Goal: Task Accomplishment & Management: Complete application form

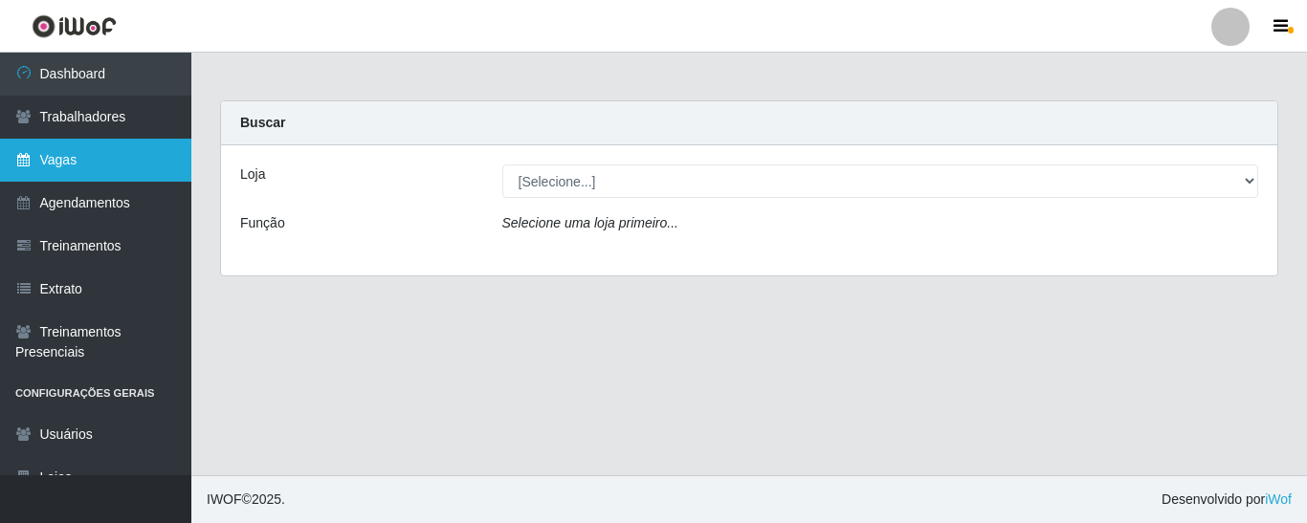
click at [100, 164] on link "Vagas" at bounding box center [95, 160] width 191 height 43
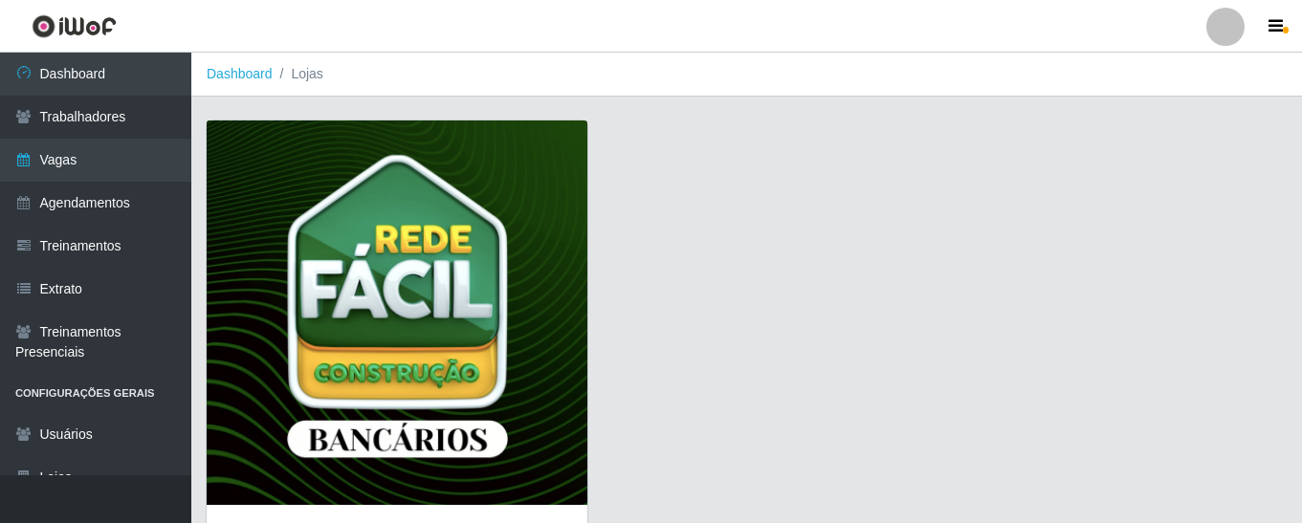
click at [424, 241] on img at bounding box center [397, 313] width 381 height 385
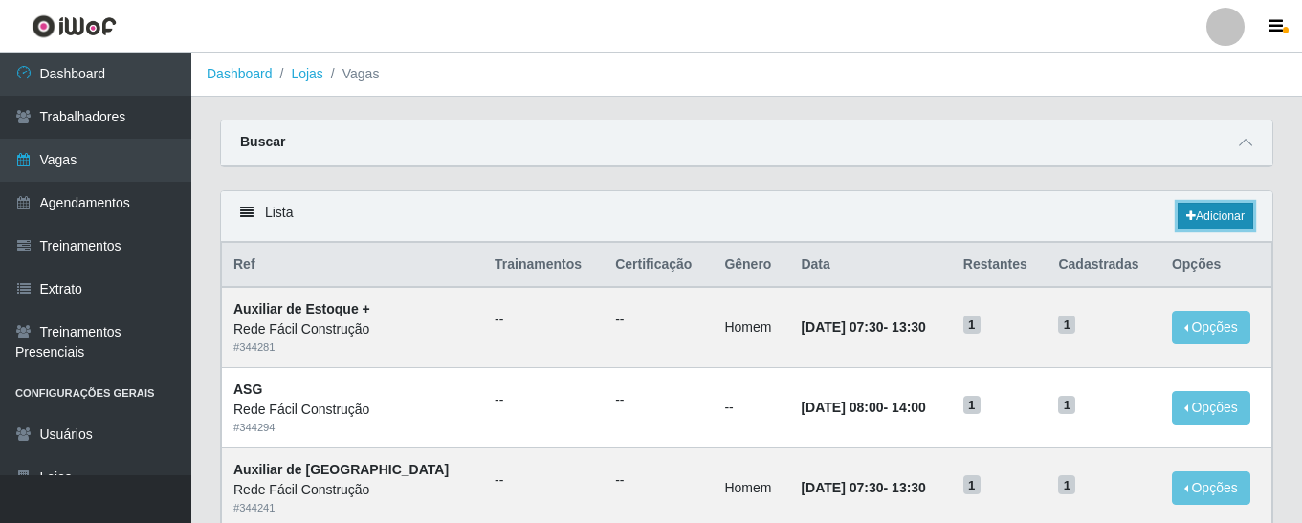
click at [1204, 217] on link "Adicionar" at bounding box center [1216, 216] width 76 height 27
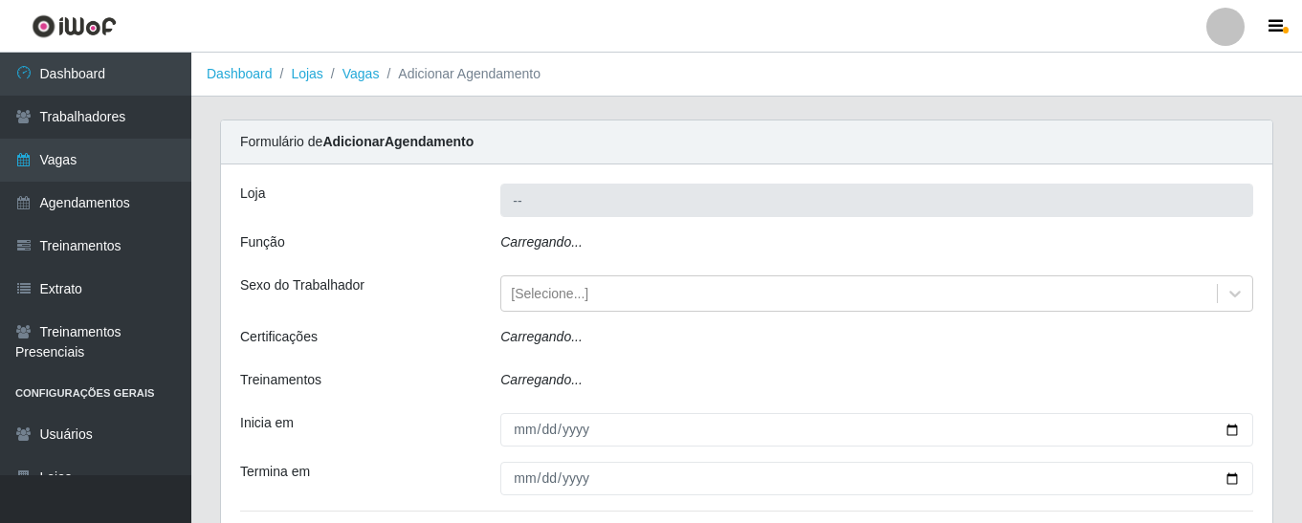
type input "Rede Fácil Construção"
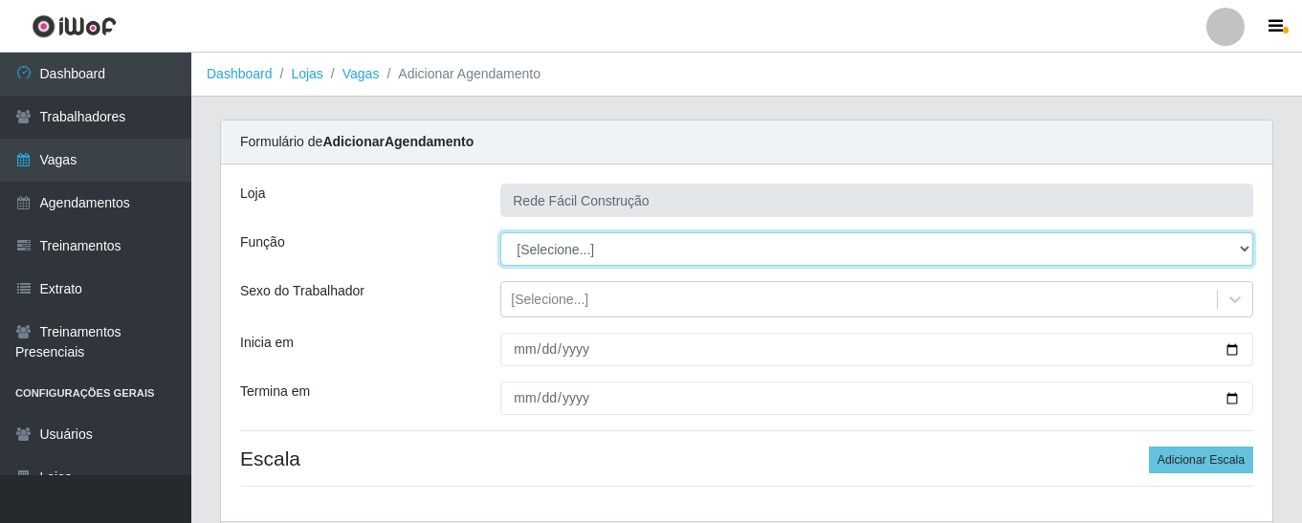
click at [671, 253] on select "[Selecione...] ASG ASG + ASG ++ Auxiliar de Estoque Auxiliar de Estoque + Auxil…" at bounding box center [876, 248] width 753 height 33
select select "75"
click at [500, 232] on select "[Selecione...] ASG ASG + ASG ++ Auxiliar de Estoque Auxiliar de Estoque + Auxil…" at bounding box center [876, 248] width 753 height 33
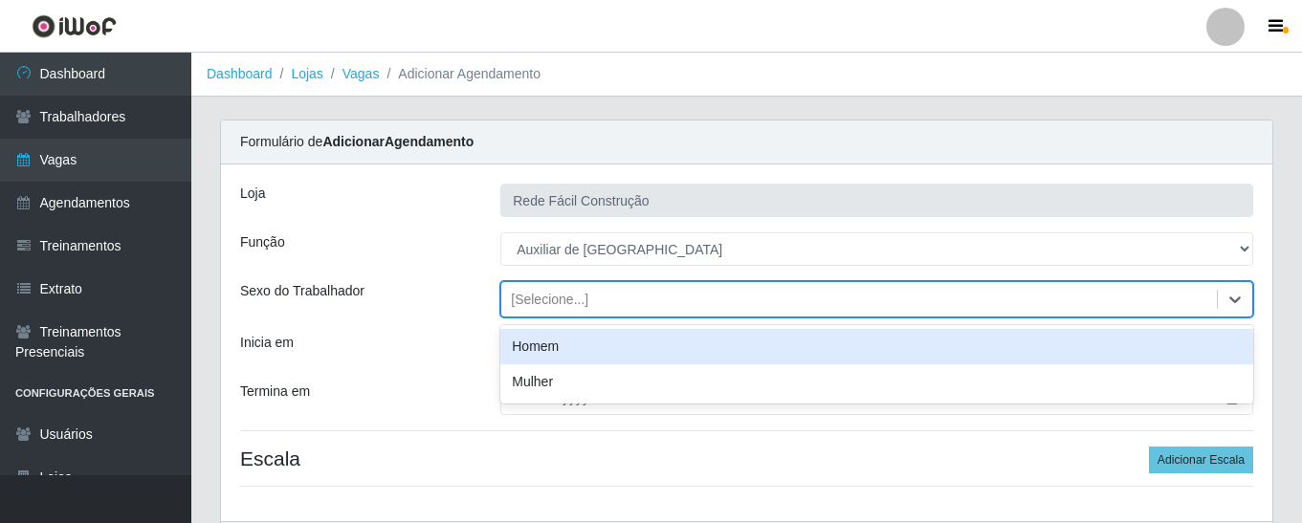
click at [519, 303] on div "[Selecione...]" at bounding box center [549, 300] width 77 height 20
click at [512, 346] on div "Homem" at bounding box center [876, 346] width 753 height 35
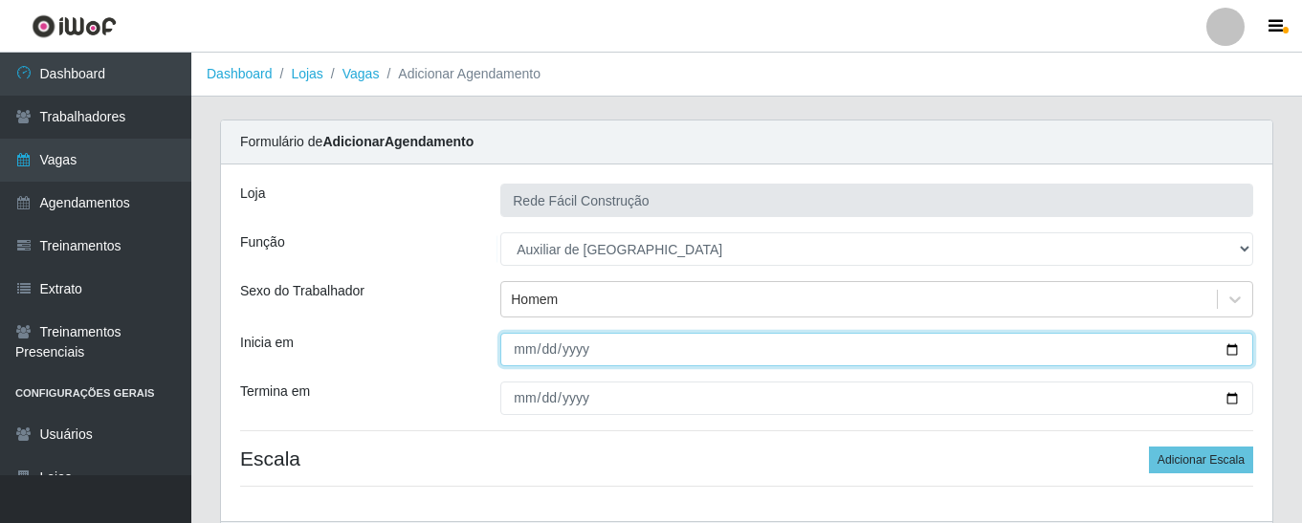
click at [512, 346] on input "Inicia em" at bounding box center [876, 349] width 753 height 33
type input "2025-10-08"
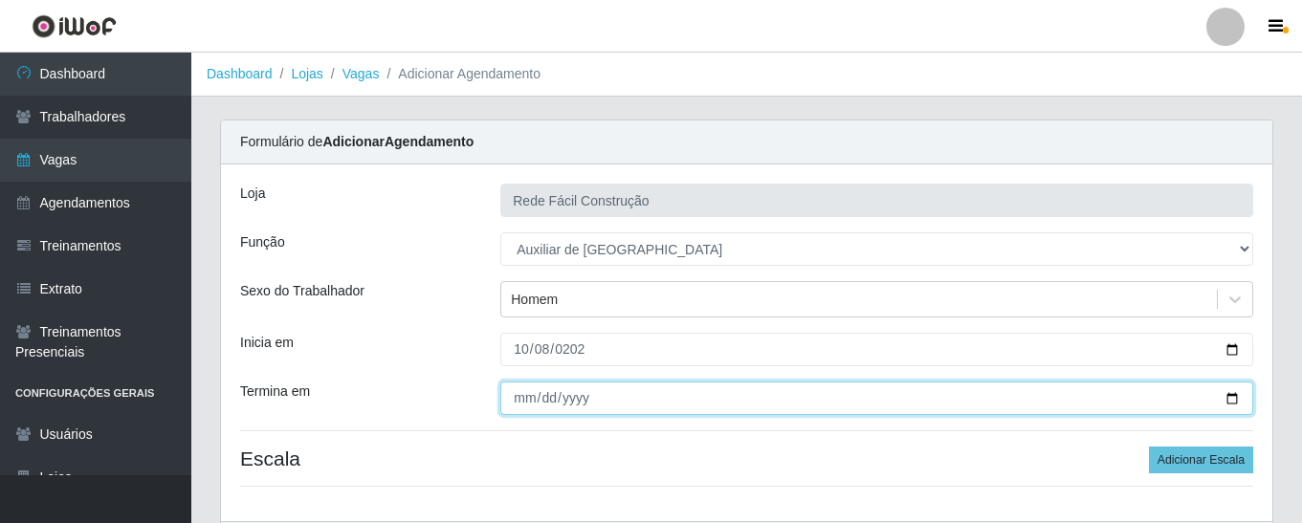
click at [519, 403] on input "Termina em" at bounding box center [876, 398] width 753 height 33
type input "2025-10-10"
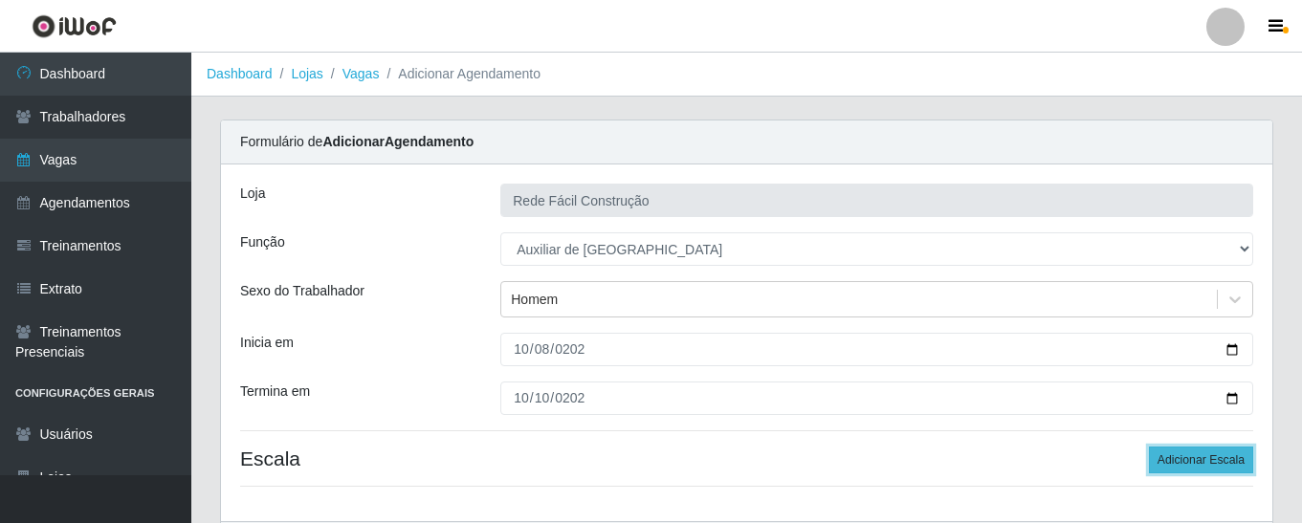
click at [1226, 459] on button "Adicionar Escala" at bounding box center [1201, 460] width 104 height 27
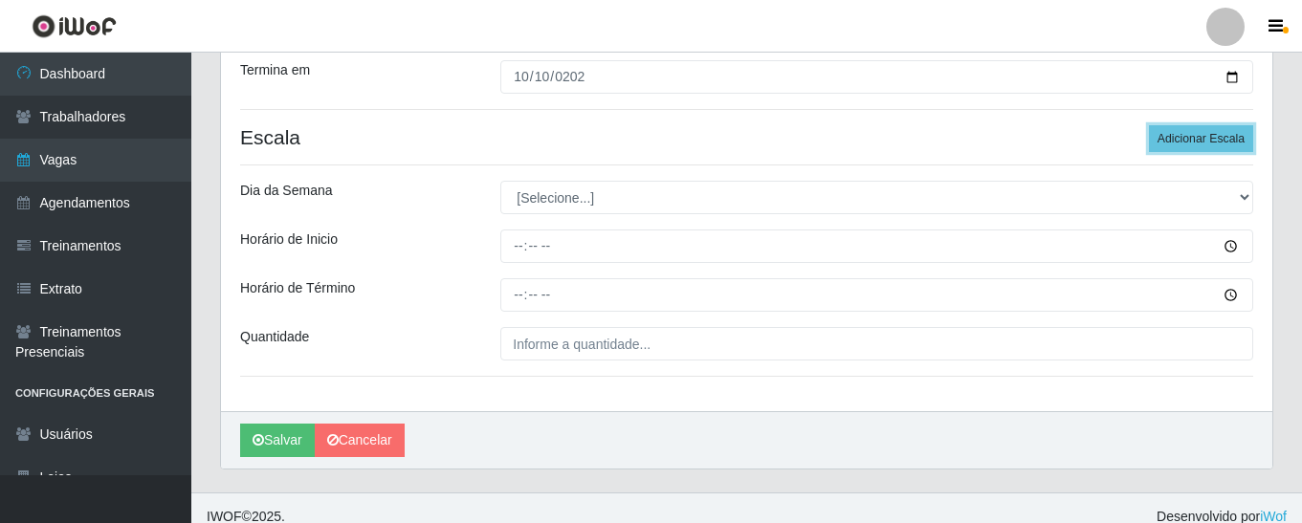
scroll to position [339, 0]
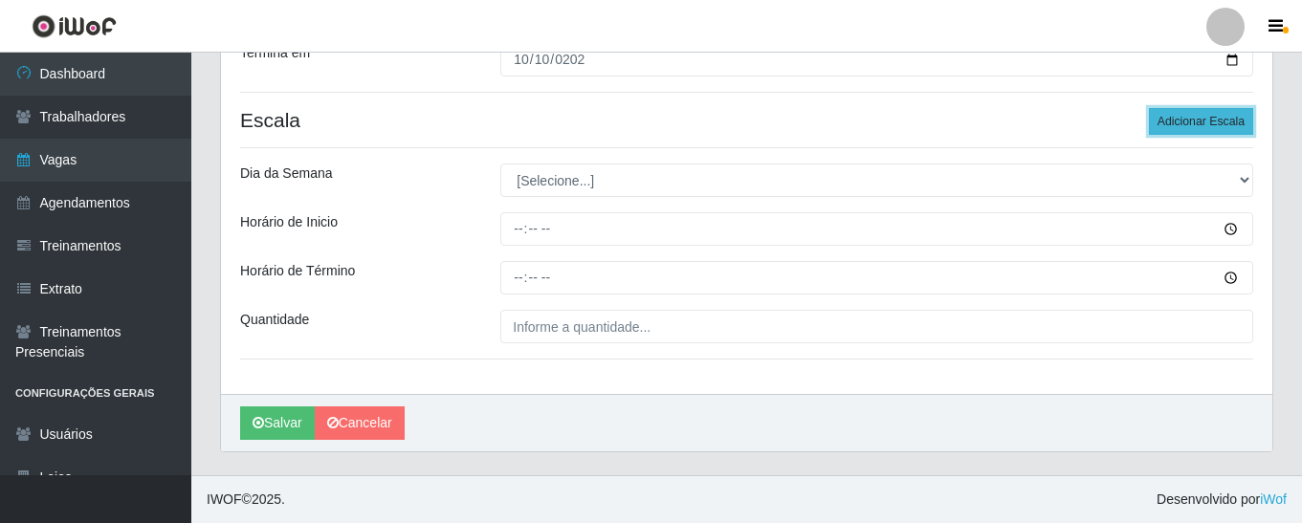
click at [1183, 125] on button "Adicionar Escala" at bounding box center [1201, 121] width 104 height 27
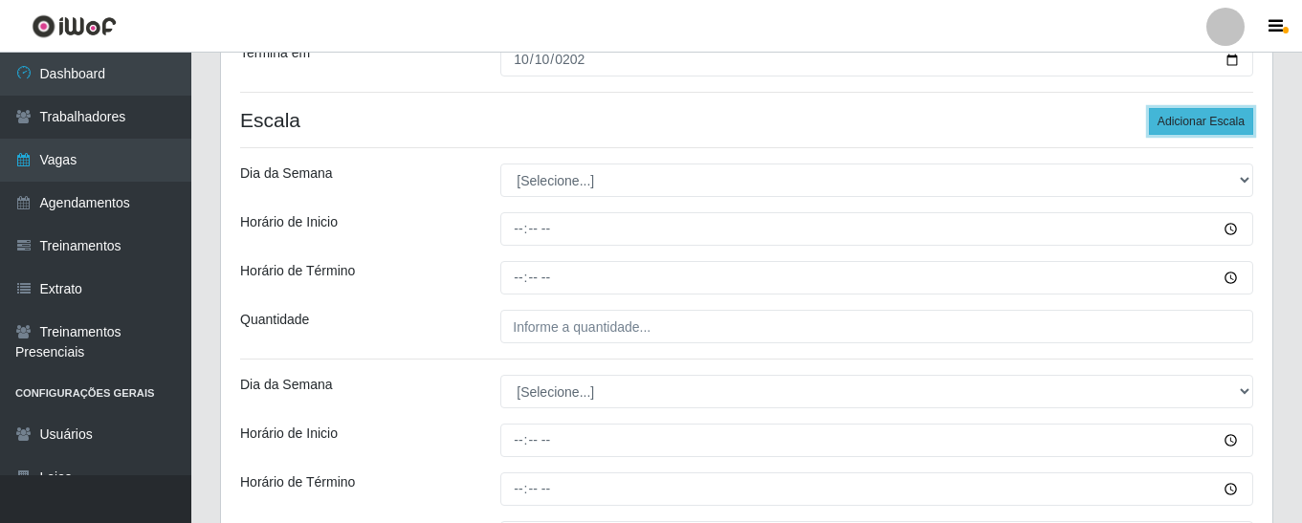
click at [1183, 125] on button "Adicionar Escala" at bounding box center [1201, 121] width 104 height 27
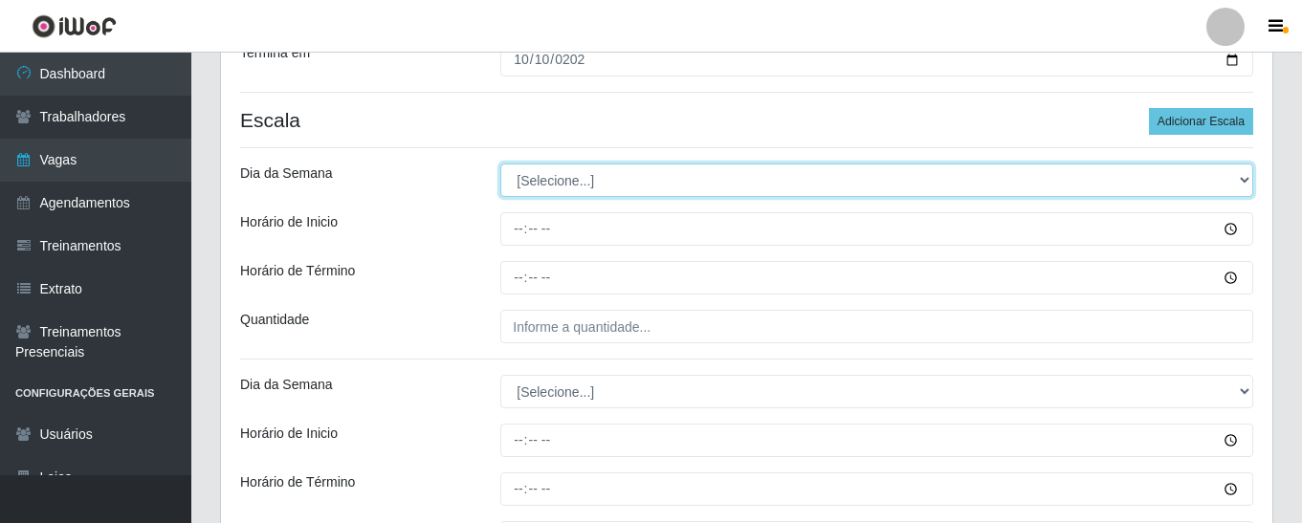
click at [704, 179] on select "[Selecione...] Segunda Terça Quarta Quinta Sexta Sábado Domingo" at bounding box center [876, 180] width 753 height 33
select select "3"
click at [500, 164] on select "[Selecione...] Segunda Terça Quarta Quinta Sexta Sábado Domingo" at bounding box center [876, 180] width 753 height 33
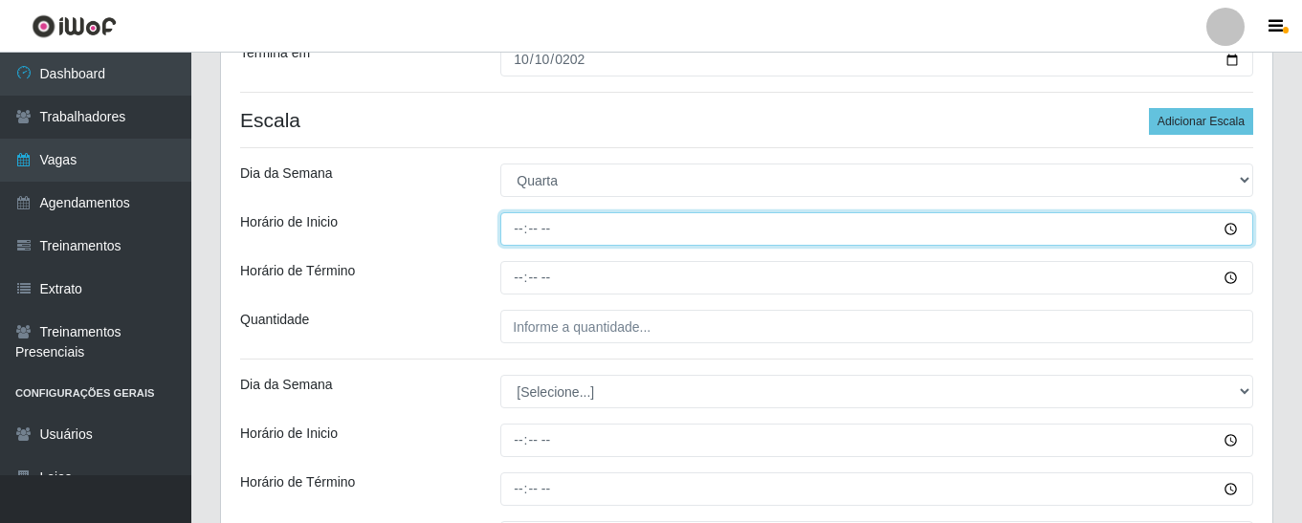
click at [514, 229] on input "Horário de Inicio" at bounding box center [876, 228] width 753 height 33
type input "11:30"
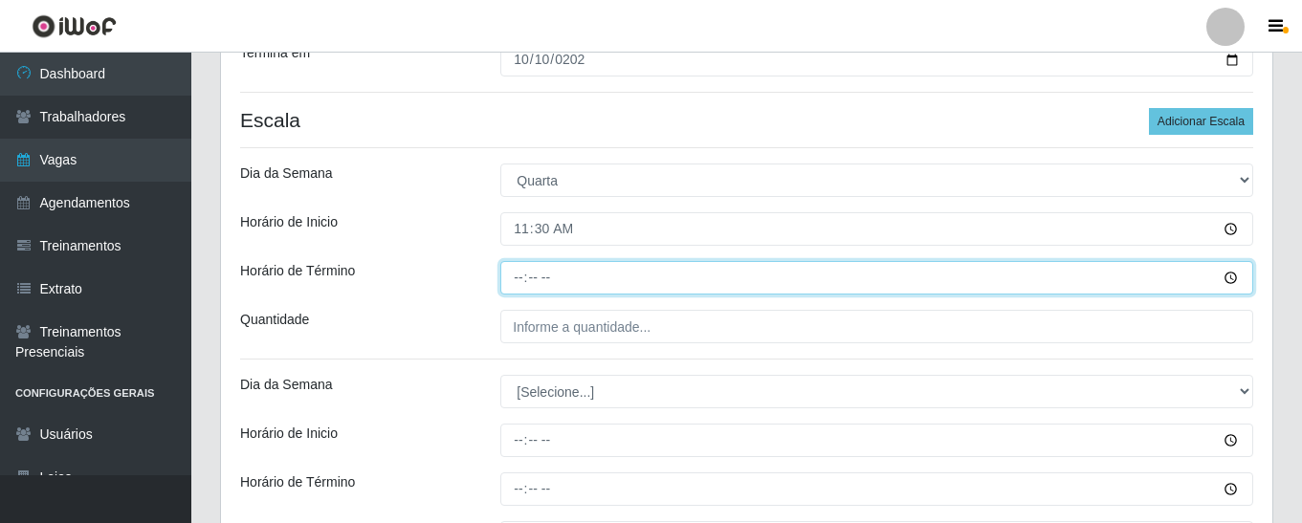
click at [513, 283] on input "Horário de Término" at bounding box center [876, 277] width 753 height 33
type input "17:30"
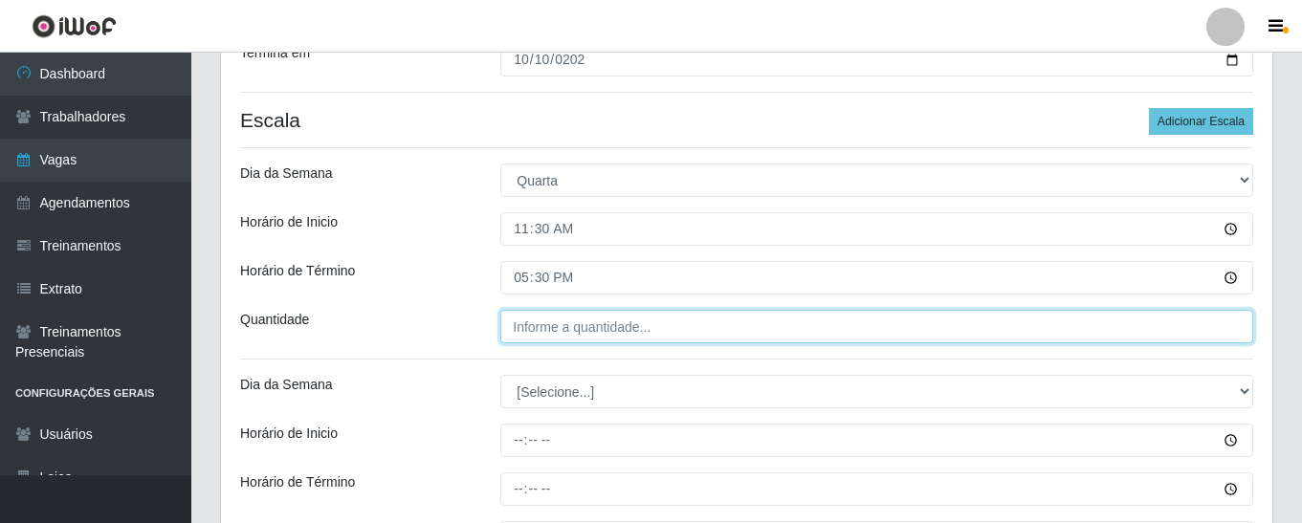
click at [539, 332] on input "Quantidade" at bounding box center [876, 326] width 753 height 33
type input "1__"
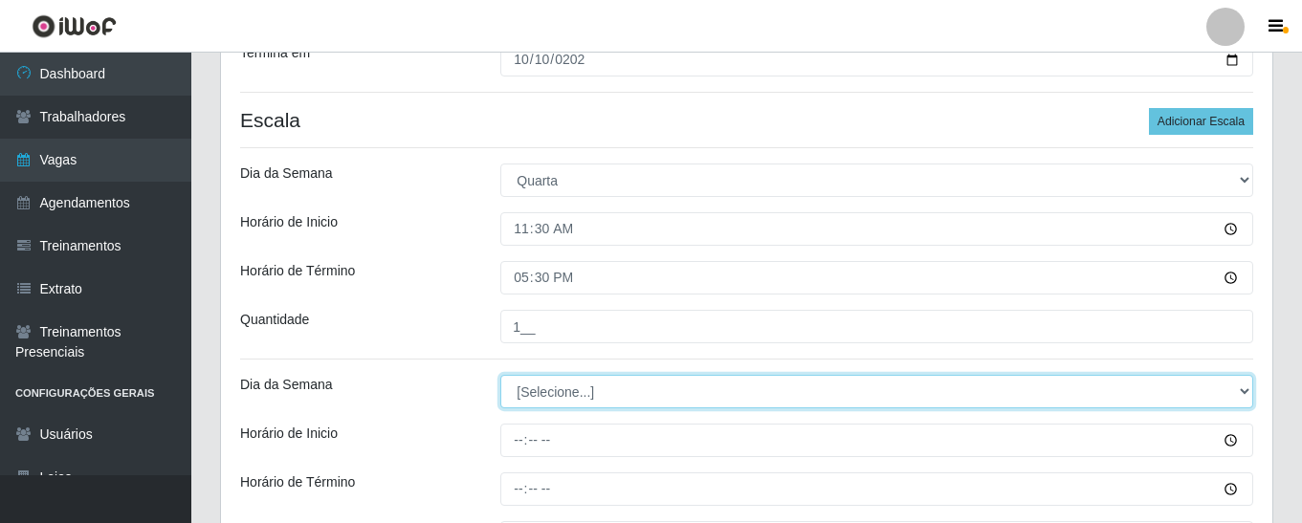
click at [549, 399] on select "[Selecione...] Segunda Terça Quarta Quinta Sexta Sábado Domingo" at bounding box center [876, 391] width 753 height 33
select select "4"
click at [500, 375] on select "[Selecione...] Segunda Terça Quarta Quinta Sexta Sábado Domingo" at bounding box center [876, 391] width 753 height 33
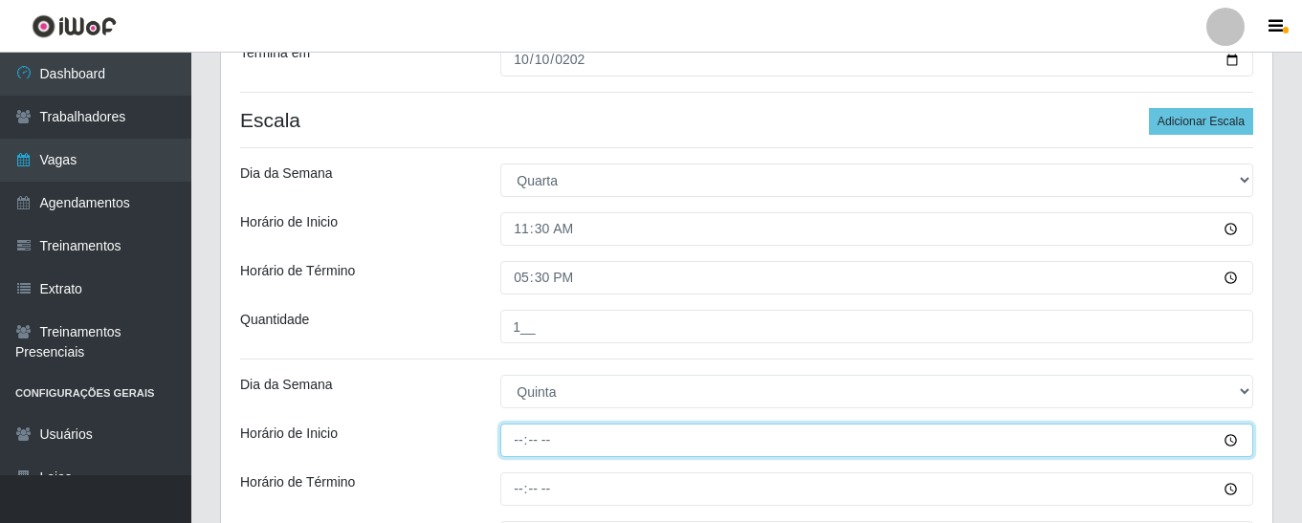
click at [516, 440] on input "Horário de Inicio" at bounding box center [876, 440] width 753 height 33
type input "11:30"
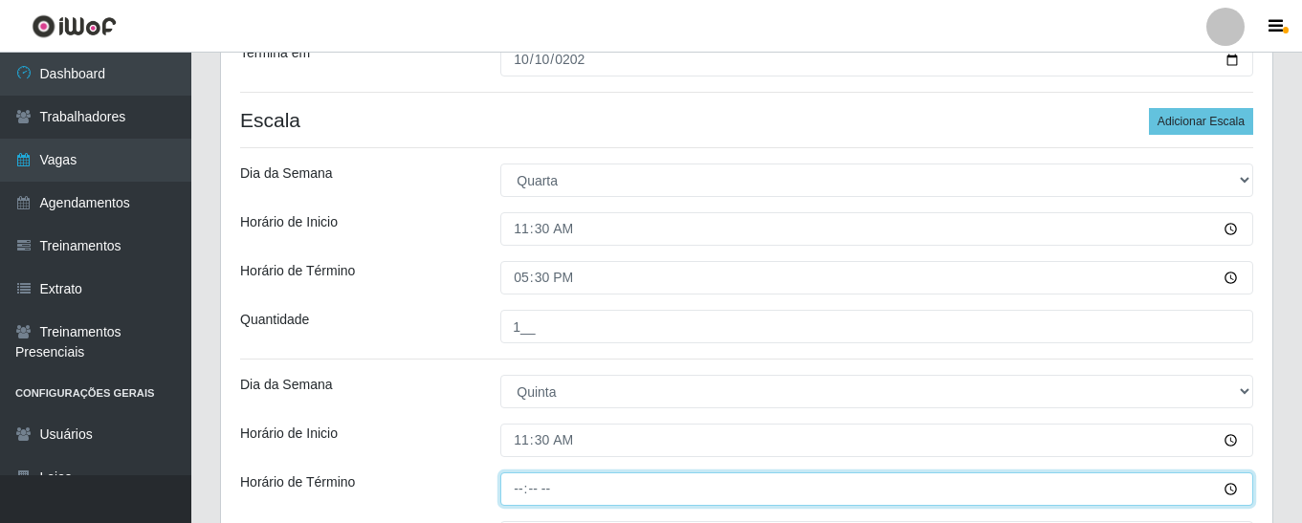
click at [518, 484] on input "Horário de Término" at bounding box center [876, 489] width 753 height 33
type input "17:30"
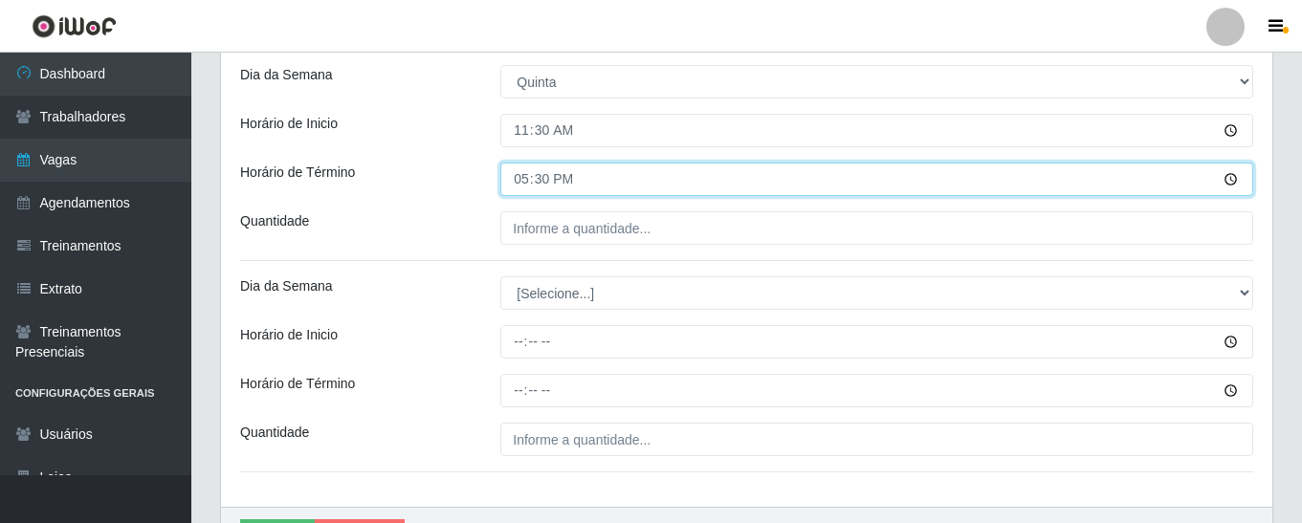
scroll to position [677, 0]
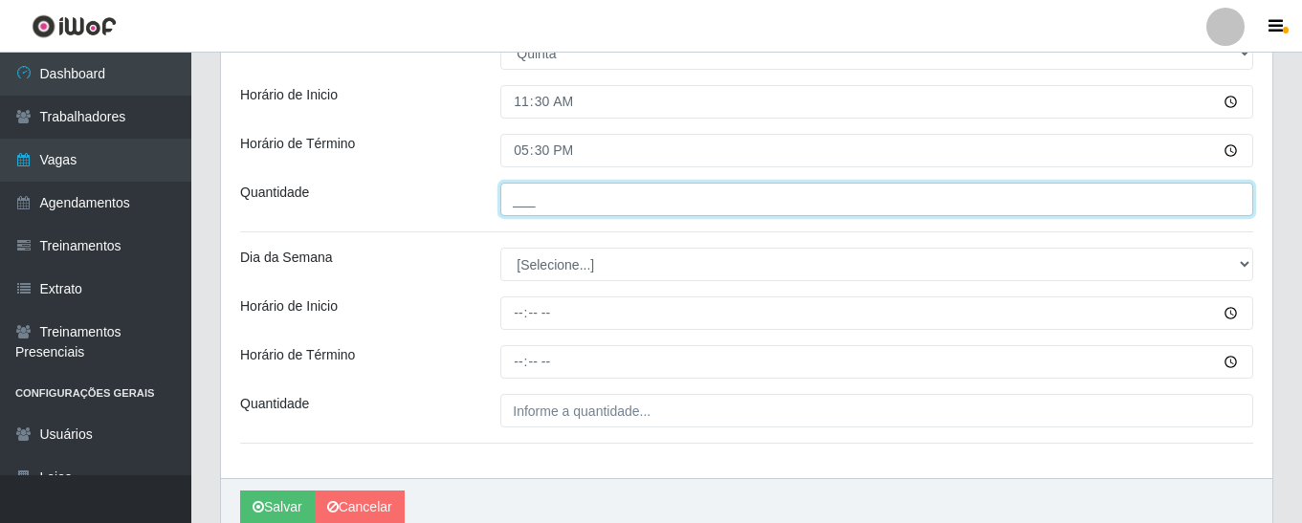
click at [555, 196] on input "___" at bounding box center [876, 199] width 753 height 33
type input "1__"
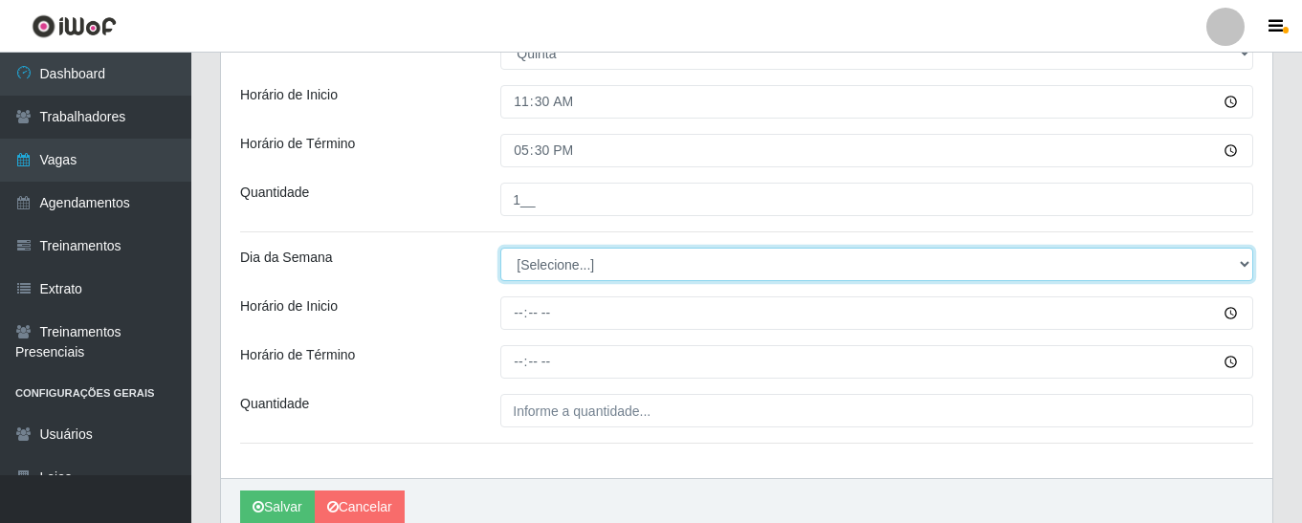
click at [547, 272] on select "[Selecione...] Segunda Terça Quarta Quinta Sexta Sábado Domingo" at bounding box center [876, 264] width 753 height 33
select select "5"
click at [500, 248] on select "[Selecione...] Segunda Terça Quarta Quinta Sexta Sábado Domingo" at bounding box center [876, 264] width 753 height 33
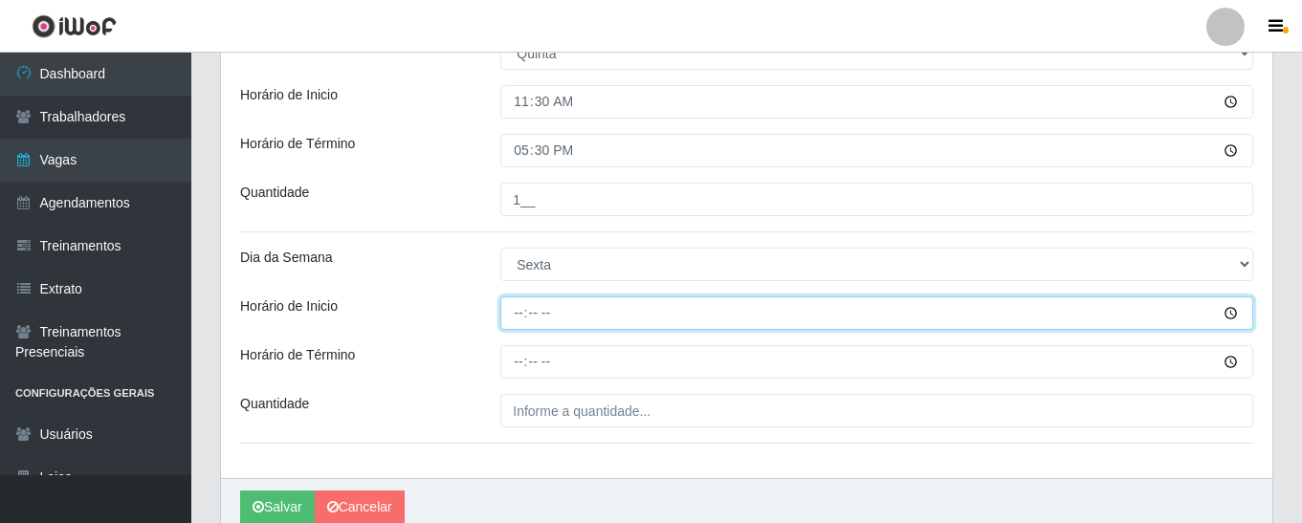
click at [515, 315] on input "Horário de Inicio" at bounding box center [876, 313] width 753 height 33
type input "11:30"
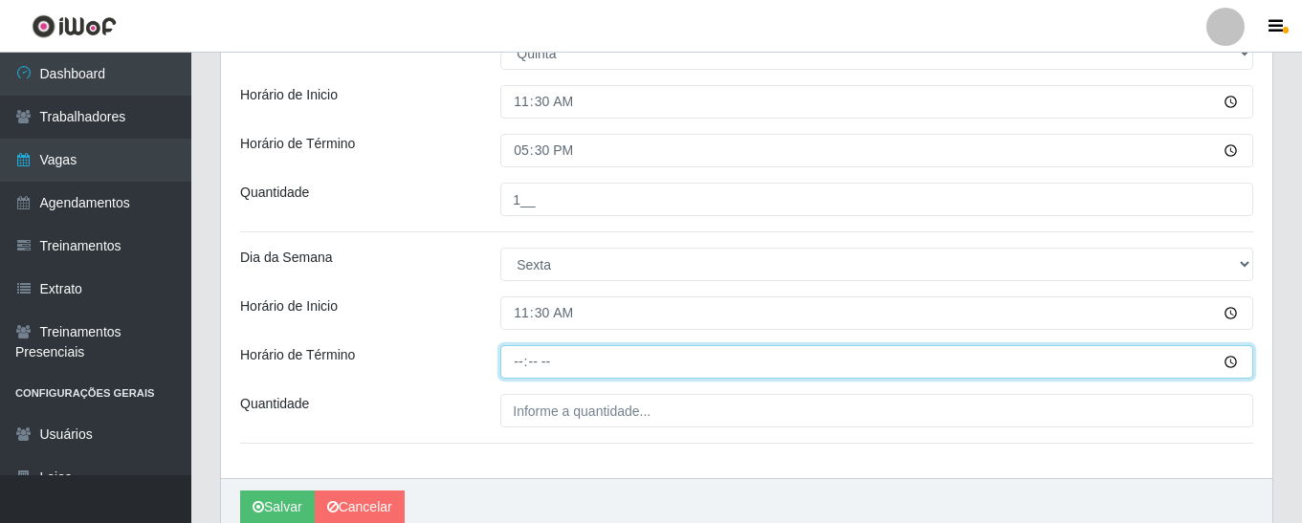
click at [518, 361] on input "Horário de Término" at bounding box center [876, 361] width 753 height 33
type input "17:17"
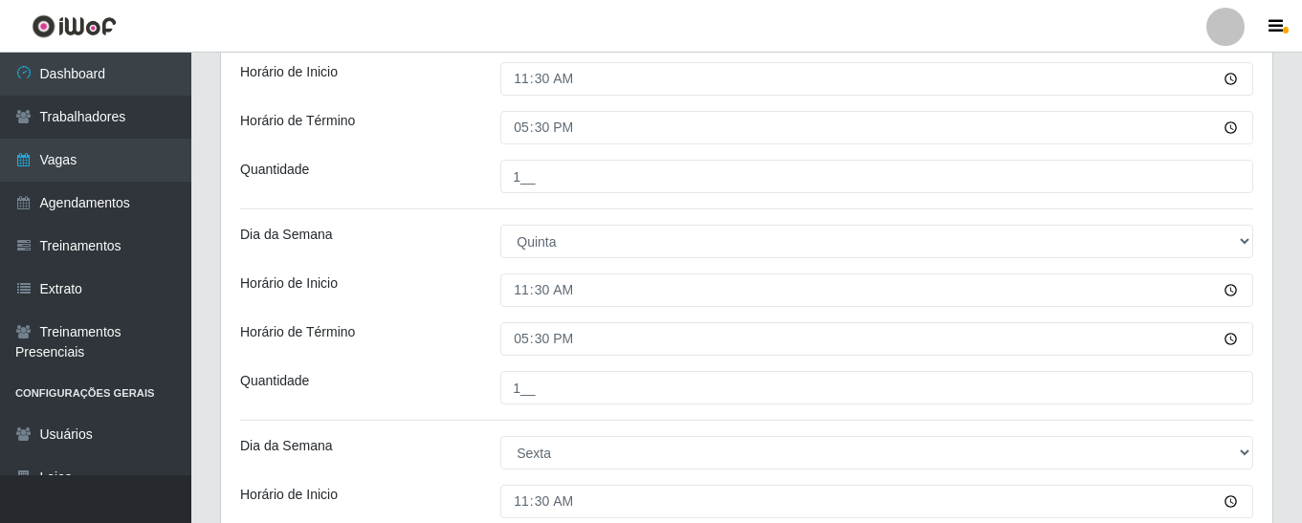
scroll to position [761, 0]
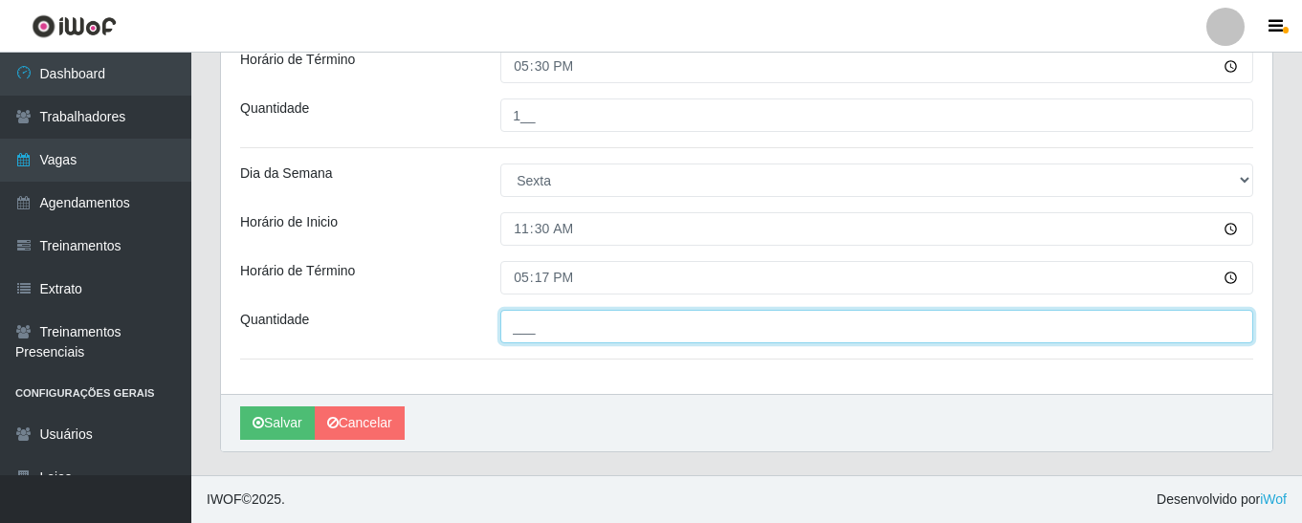
click at [752, 329] on input "___" at bounding box center [876, 326] width 753 height 33
type input "1__"
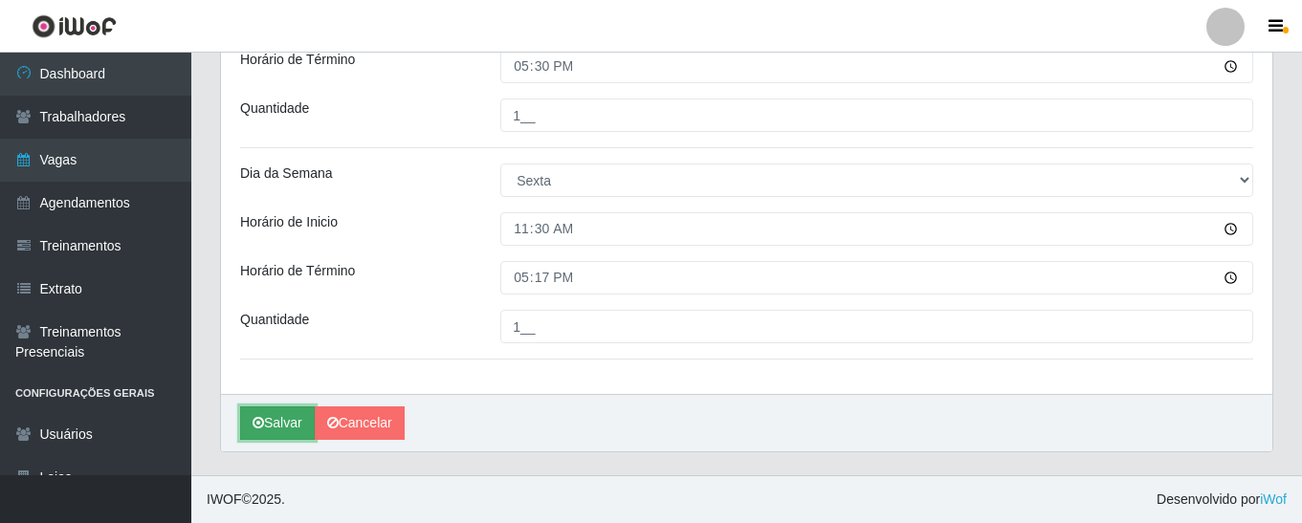
click at [281, 422] on button "Salvar" at bounding box center [277, 423] width 75 height 33
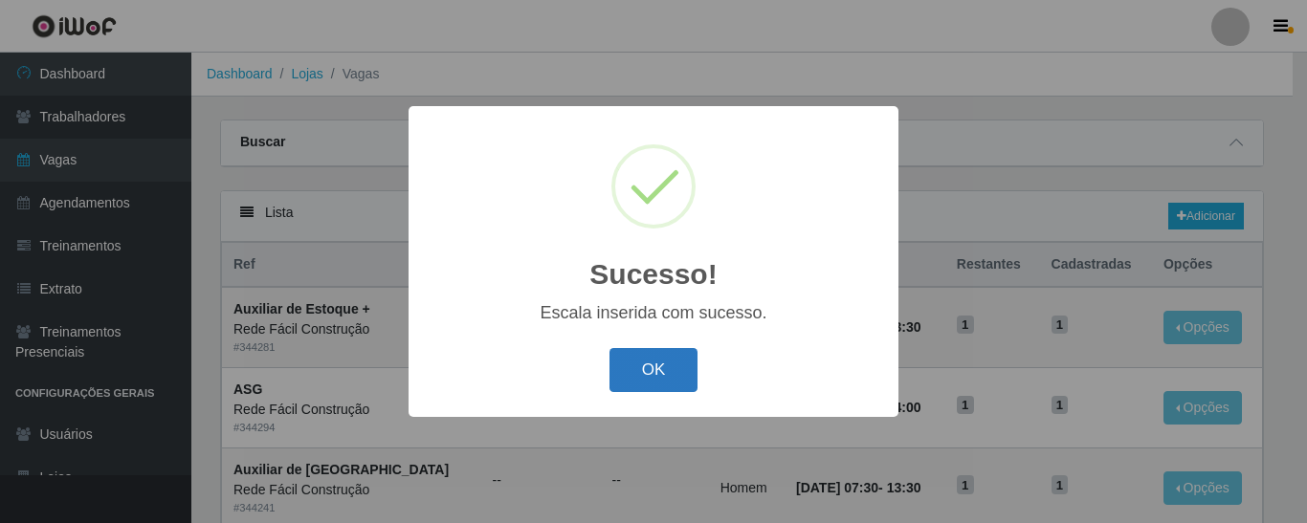
click at [677, 370] on button "OK" at bounding box center [653, 370] width 89 height 45
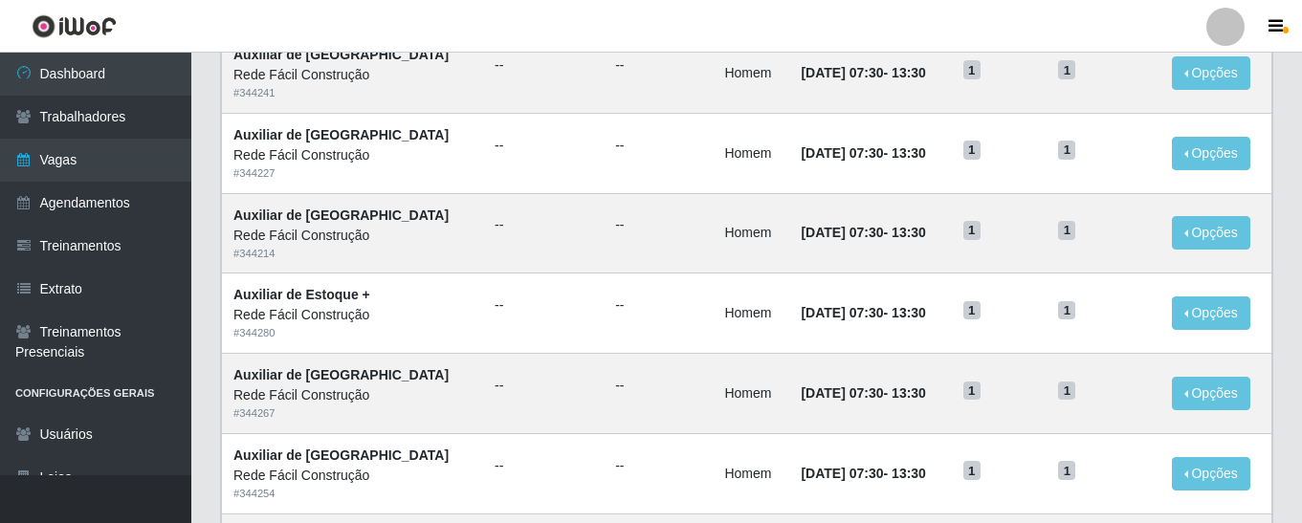
scroll to position [1098, 0]
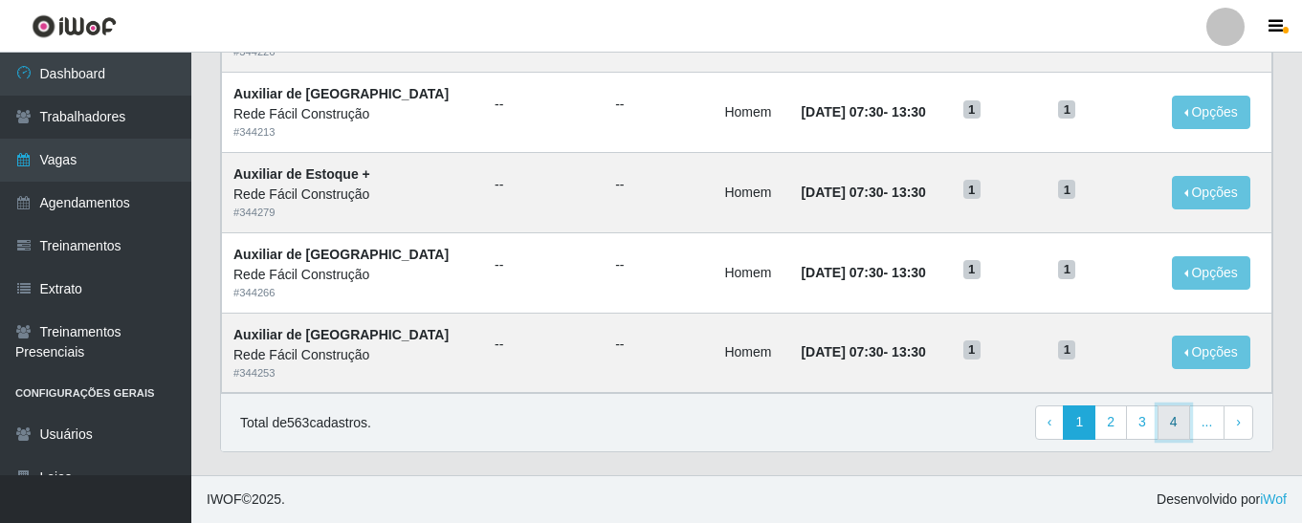
click at [1181, 427] on link "4" at bounding box center [1173, 423] width 33 height 34
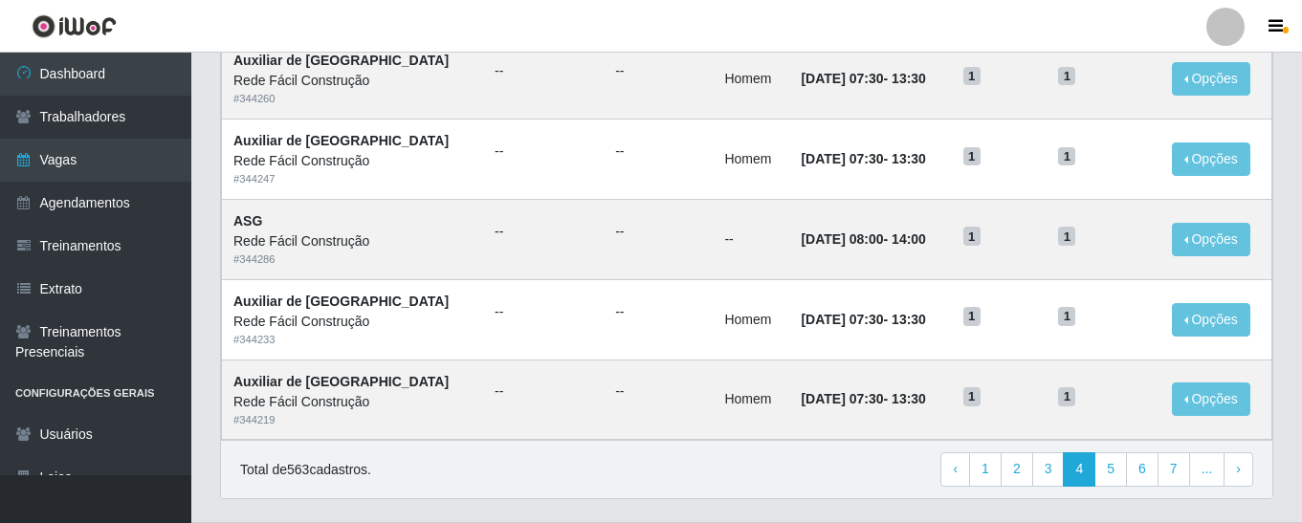
scroll to position [1098, 0]
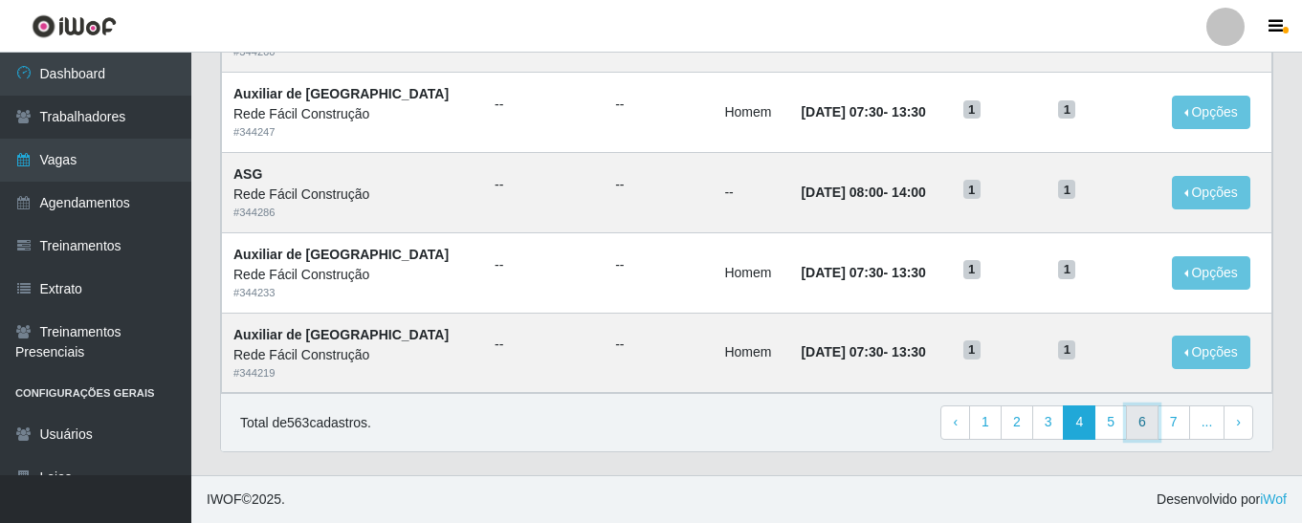
click at [1141, 431] on link "6" at bounding box center [1142, 423] width 33 height 34
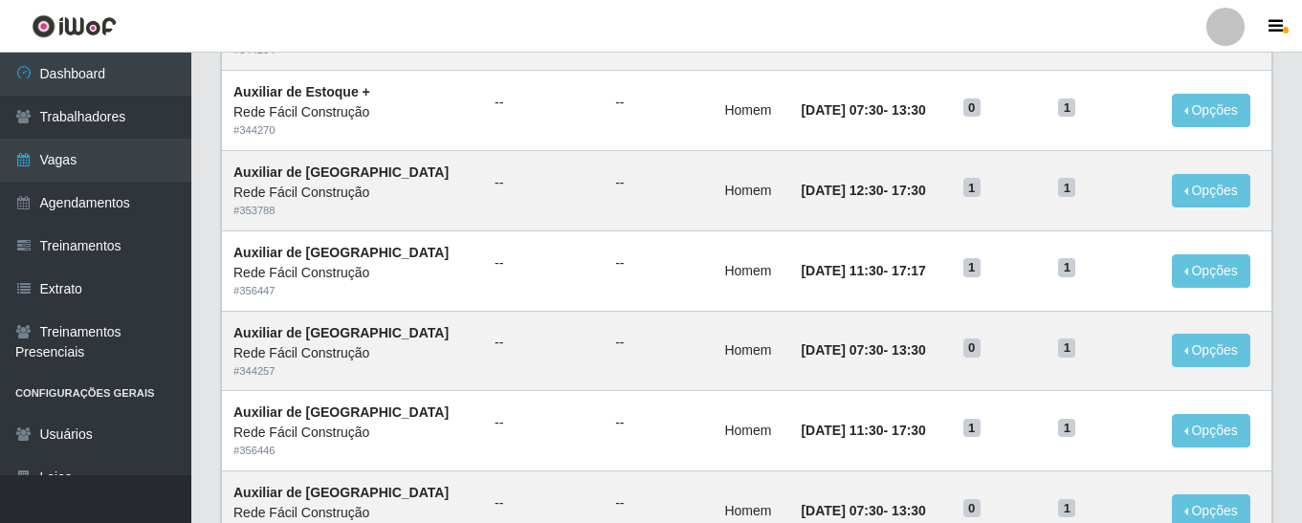
scroll to position [299, 0]
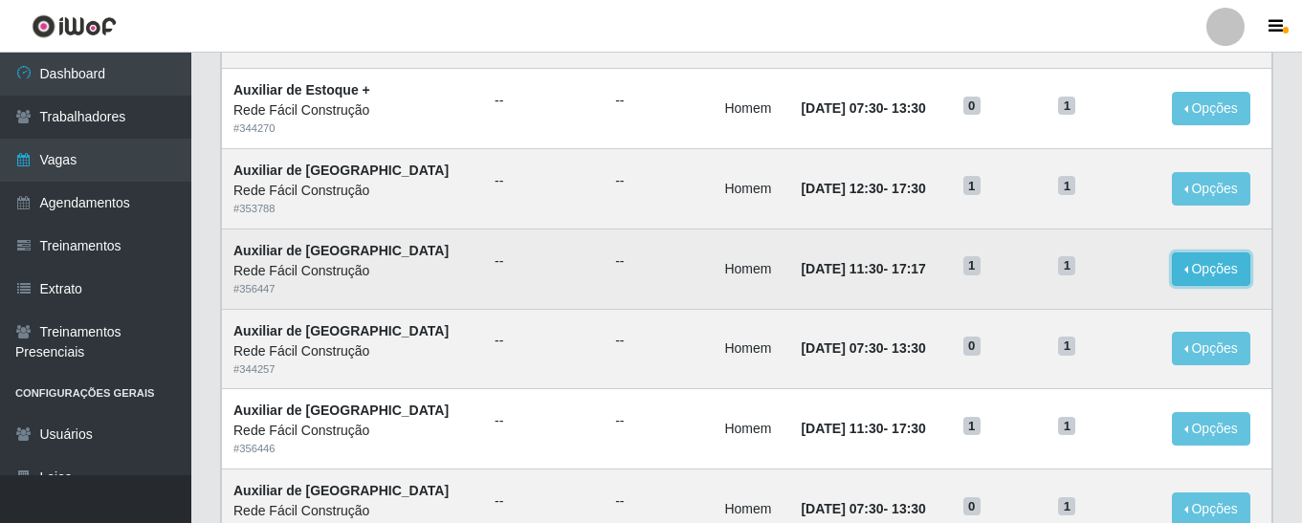
click at [1217, 278] on button "Opções" at bounding box center [1211, 269] width 78 height 33
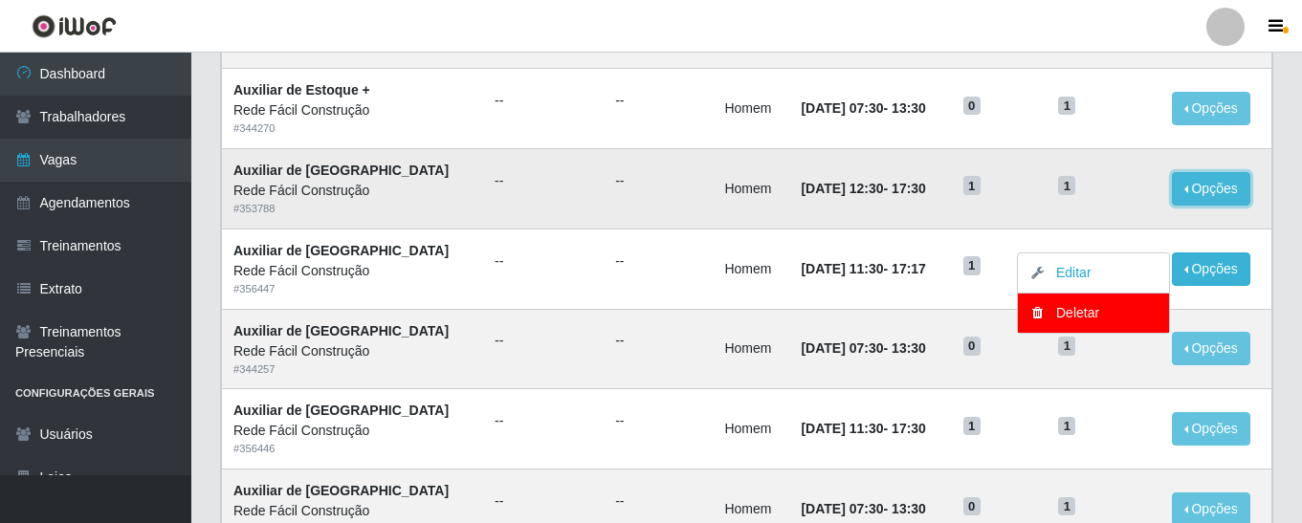
click at [1218, 187] on button "Opções" at bounding box center [1211, 188] width 78 height 33
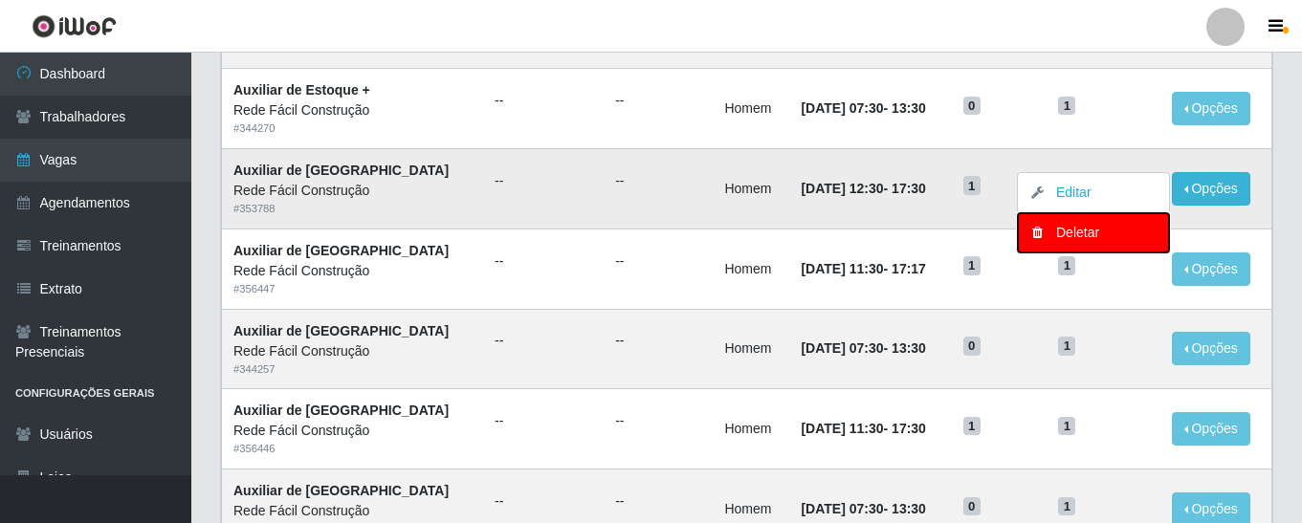
click at [1125, 234] on div "Deletar" at bounding box center [1093, 233] width 113 height 20
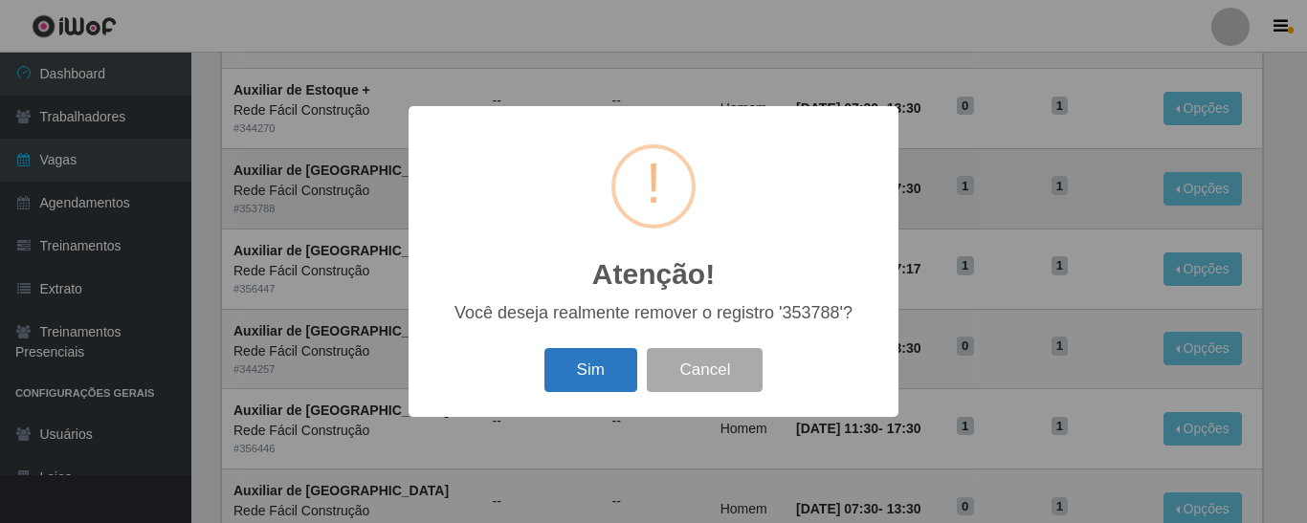
click at [613, 364] on button "Sim" at bounding box center [590, 370] width 93 height 45
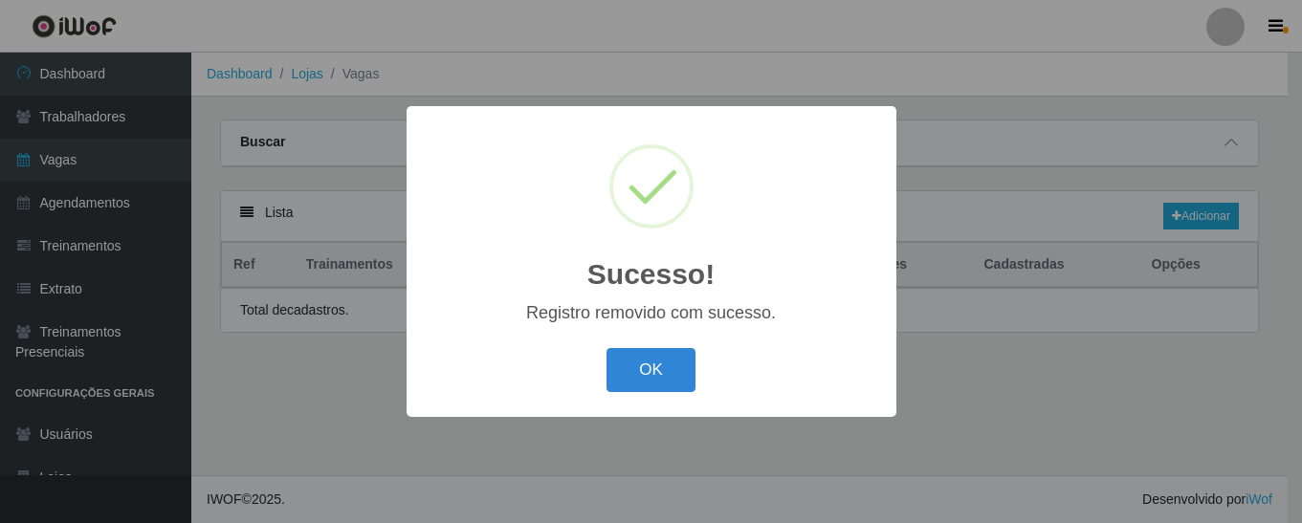
scroll to position [0, 0]
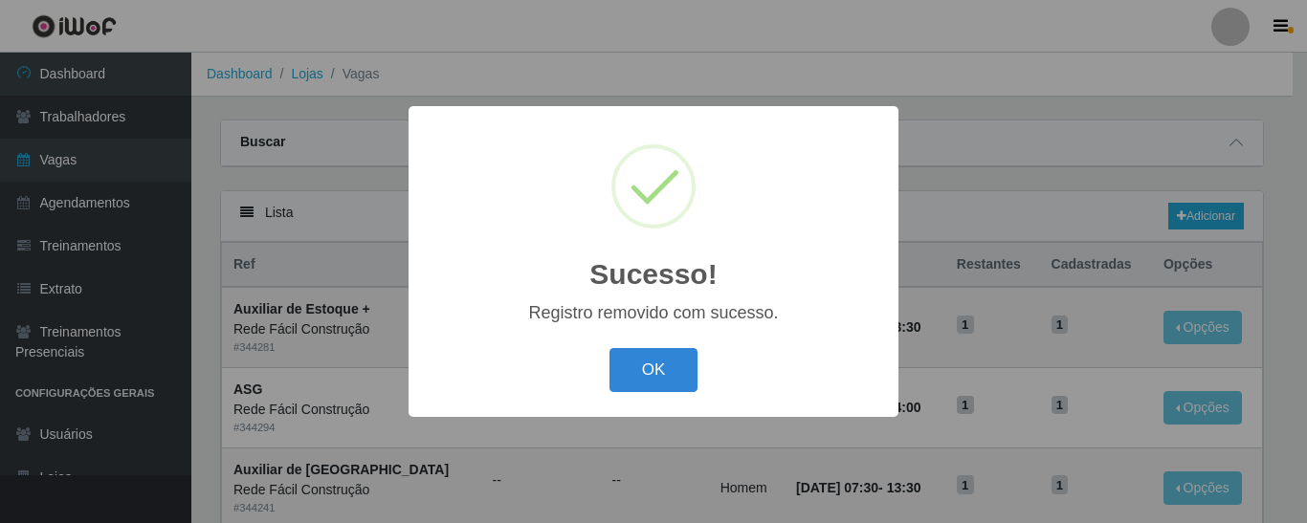
click at [613, 364] on button "OK" at bounding box center [653, 370] width 89 height 45
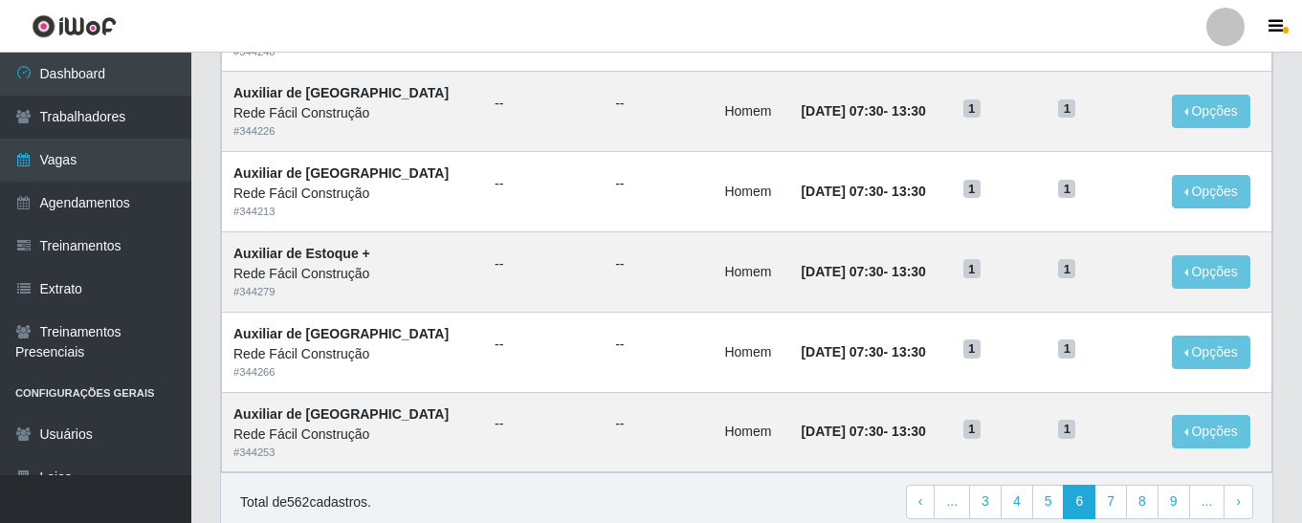
scroll to position [1098, 0]
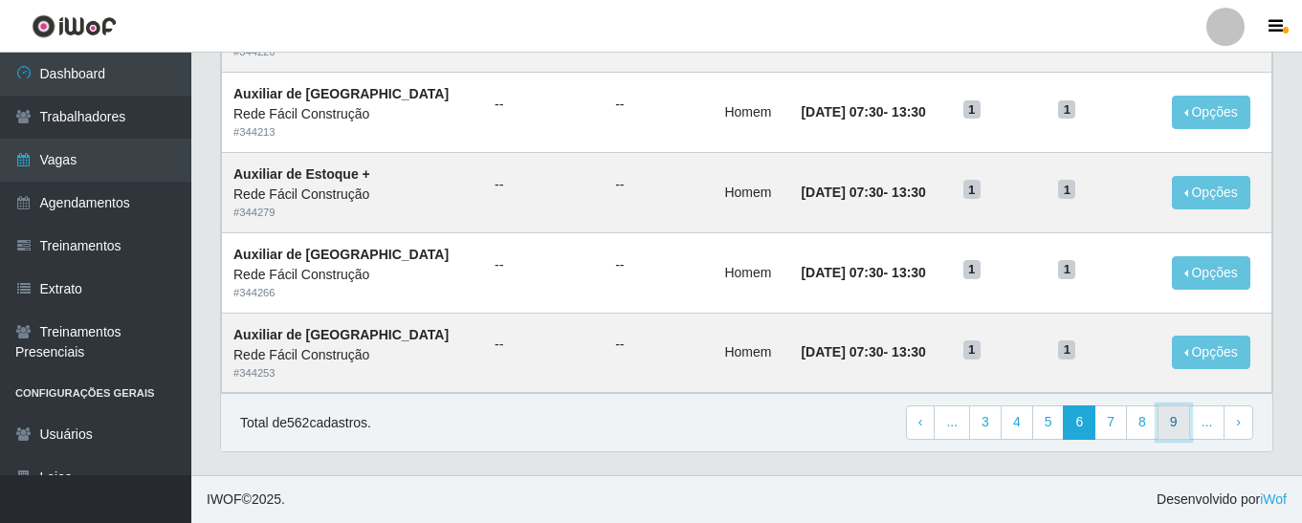
click at [1172, 424] on link "9" at bounding box center [1173, 423] width 33 height 34
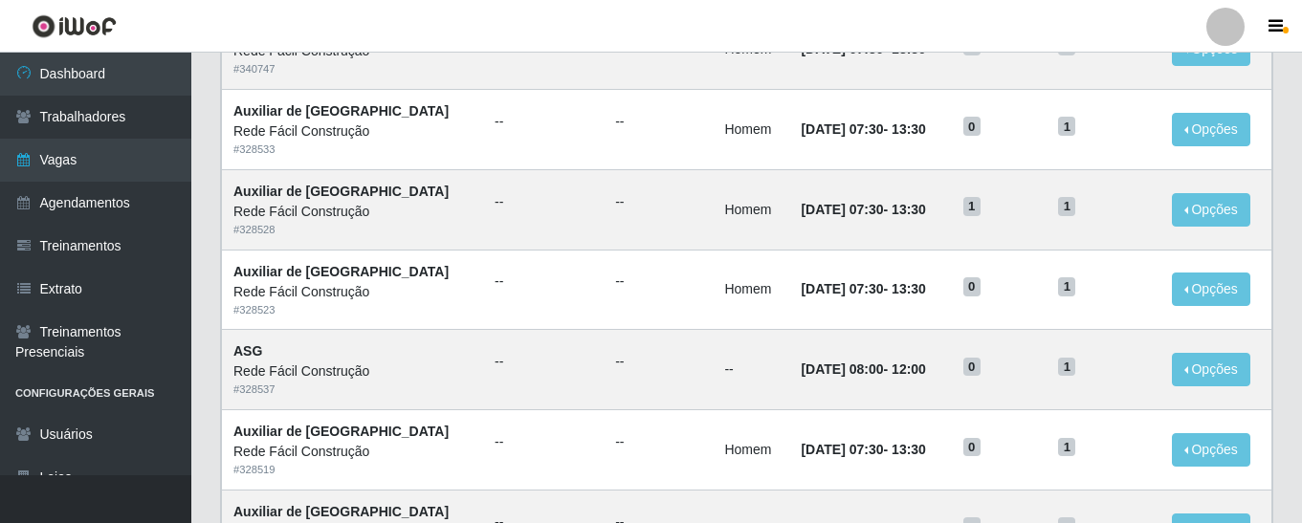
scroll to position [1098, 0]
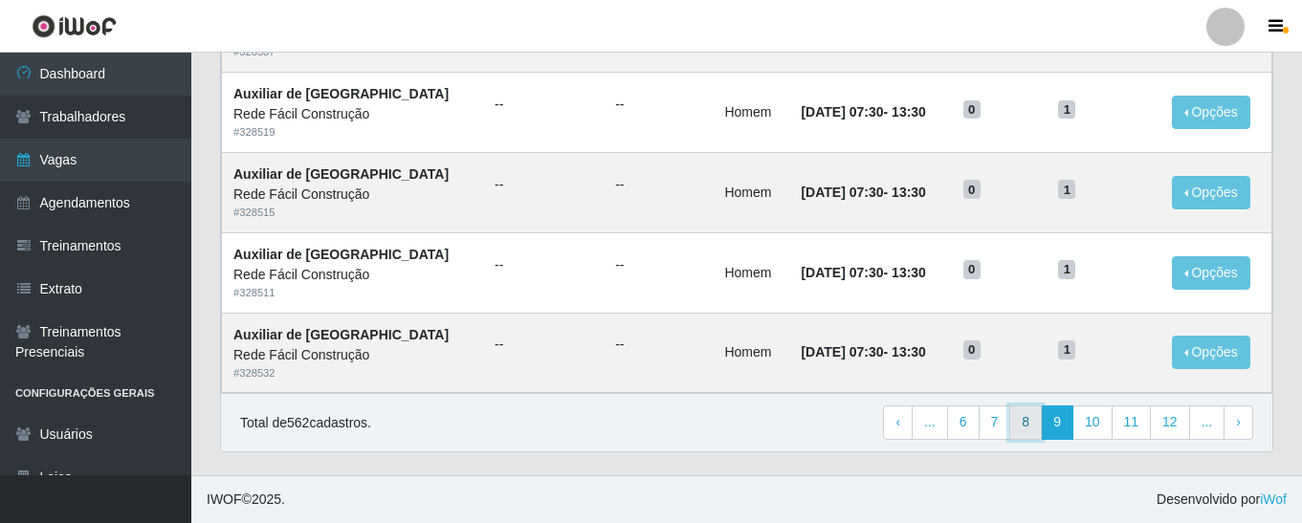
click at [1015, 427] on link "8" at bounding box center [1025, 423] width 33 height 34
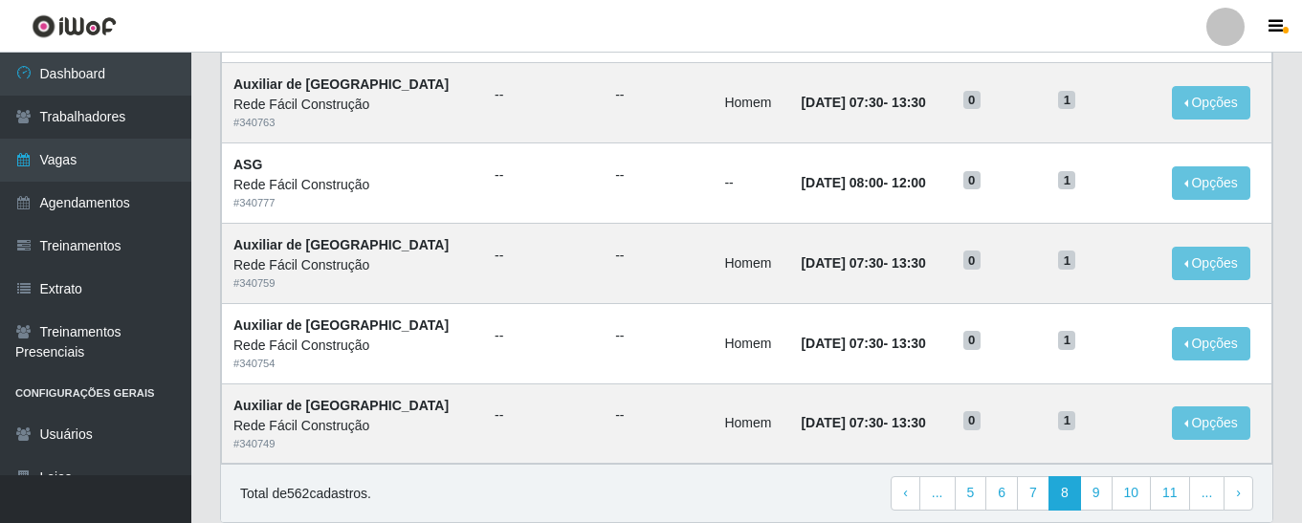
scroll to position [1098, 0]
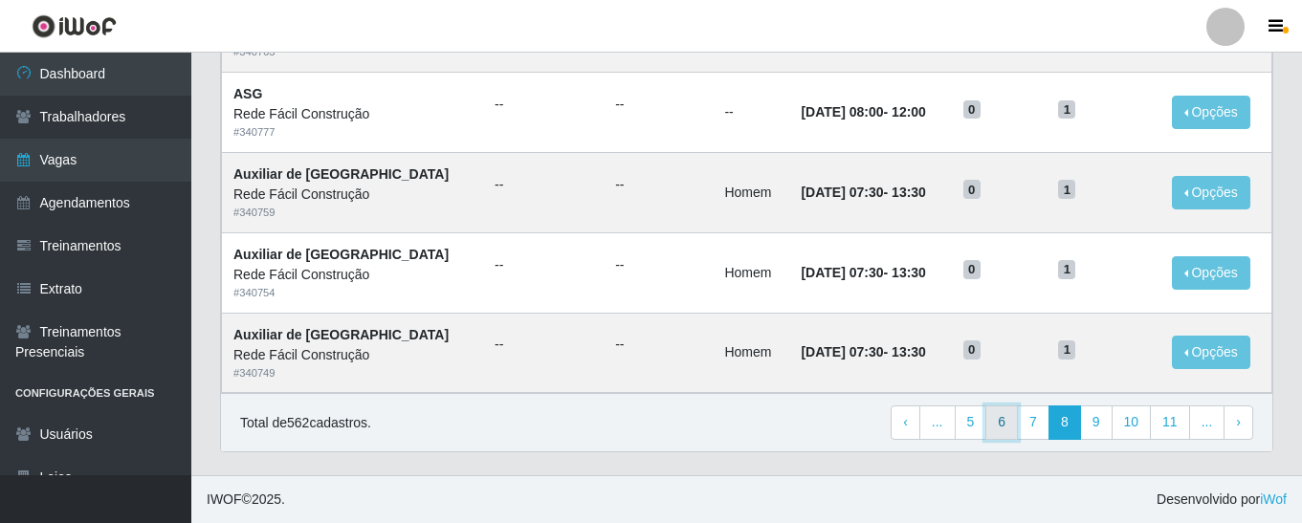
click at [1009, 427] on link "6" at bounding box center [1001, 423] width 33 height 34
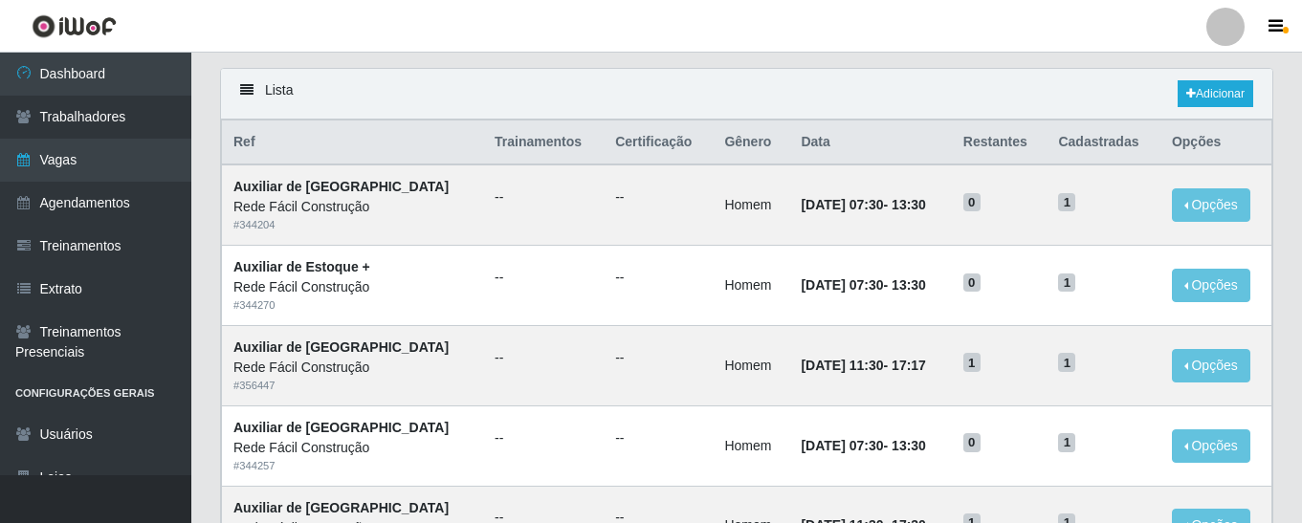
scroll to position [124, 0]
